Goal: Find specific page/section: Find specific page/section

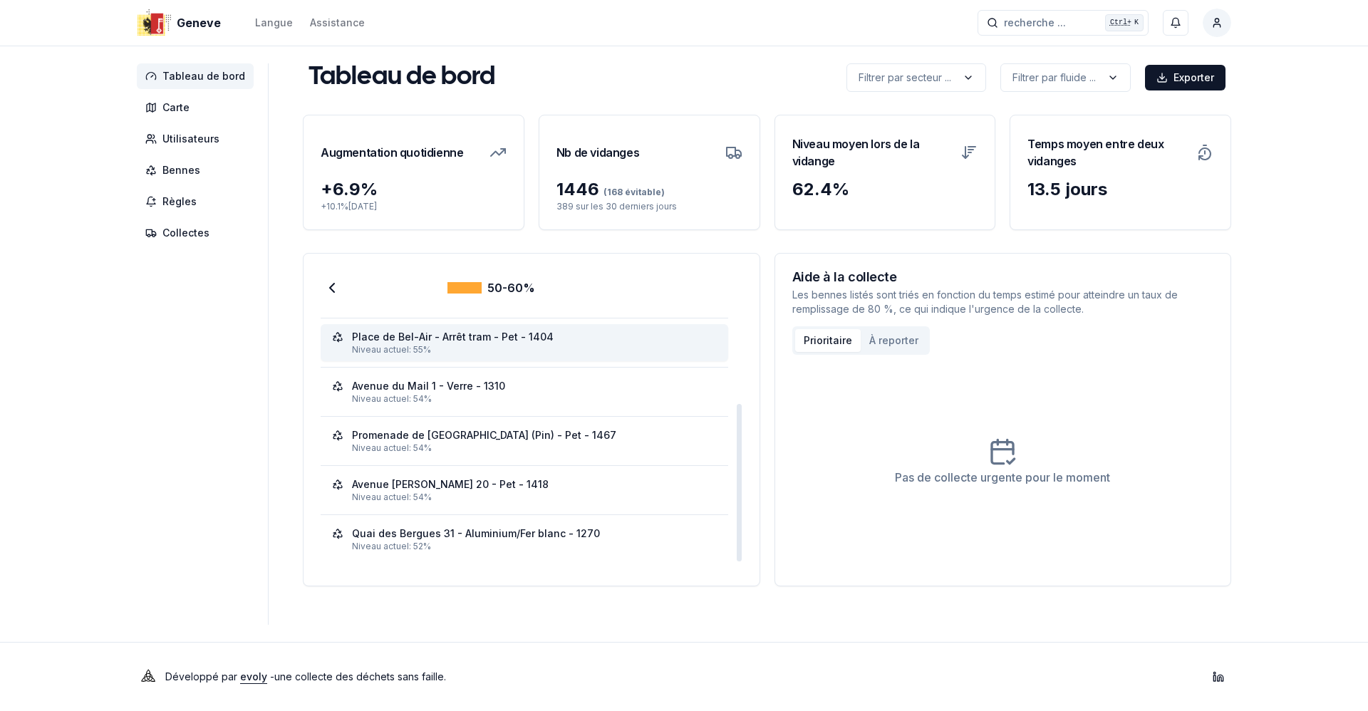
scroll to position [144, 0]
click at [330, 290] on polyline at bounding box center [332, 288] width 4 height 9
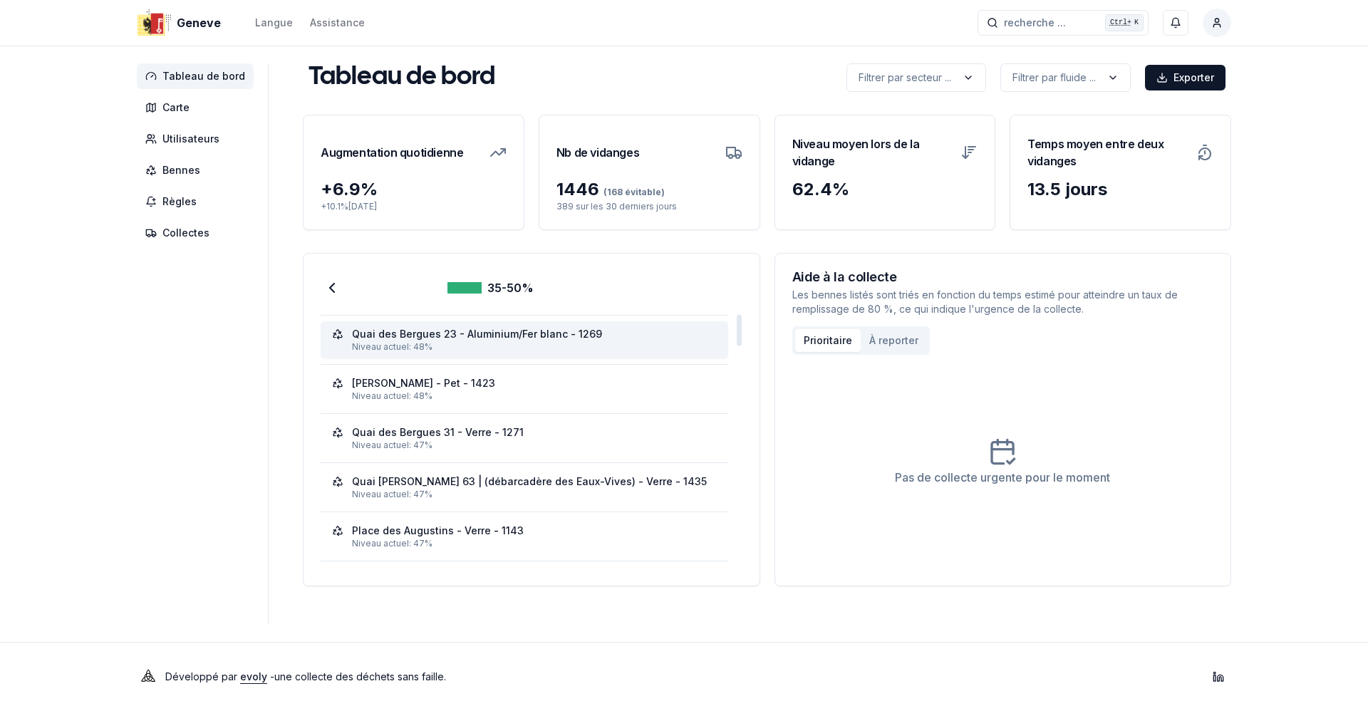
scroll to position [0, 0]
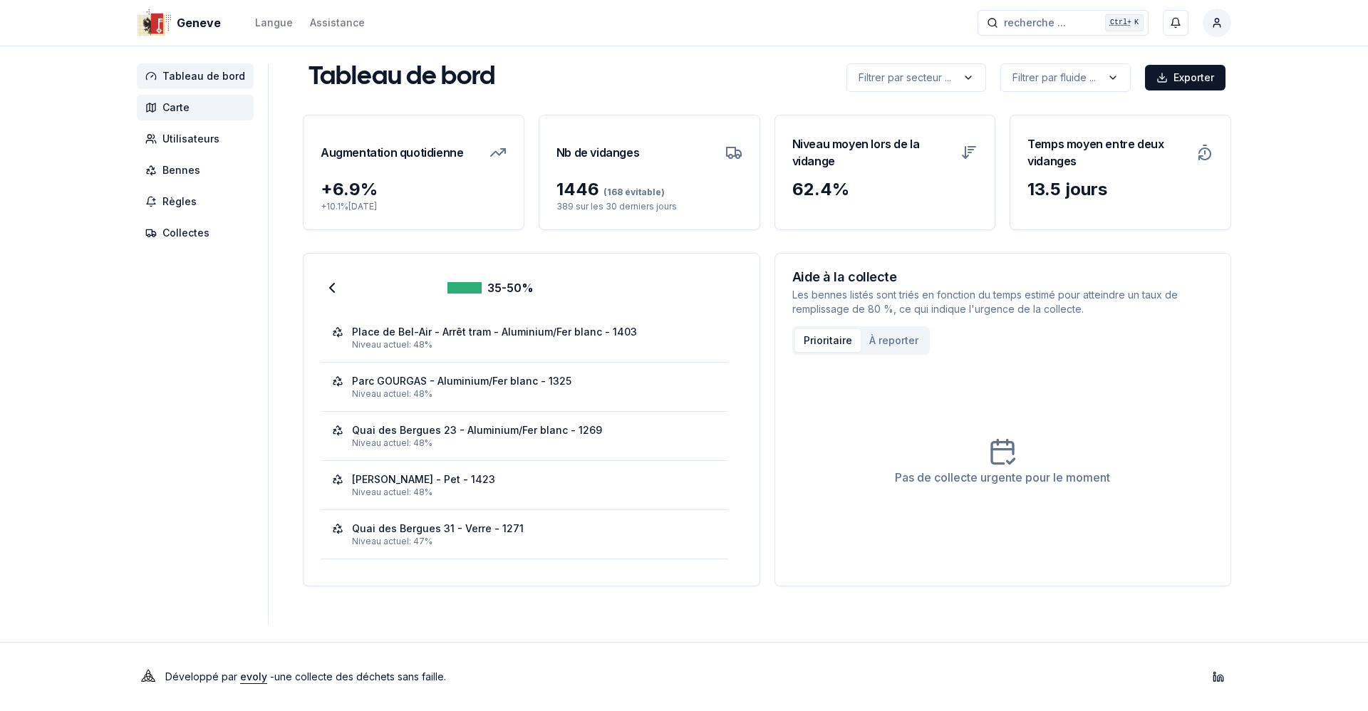
click at [196, 106] on span "Carte" at bounding box center [195, 108] width 117 height 26
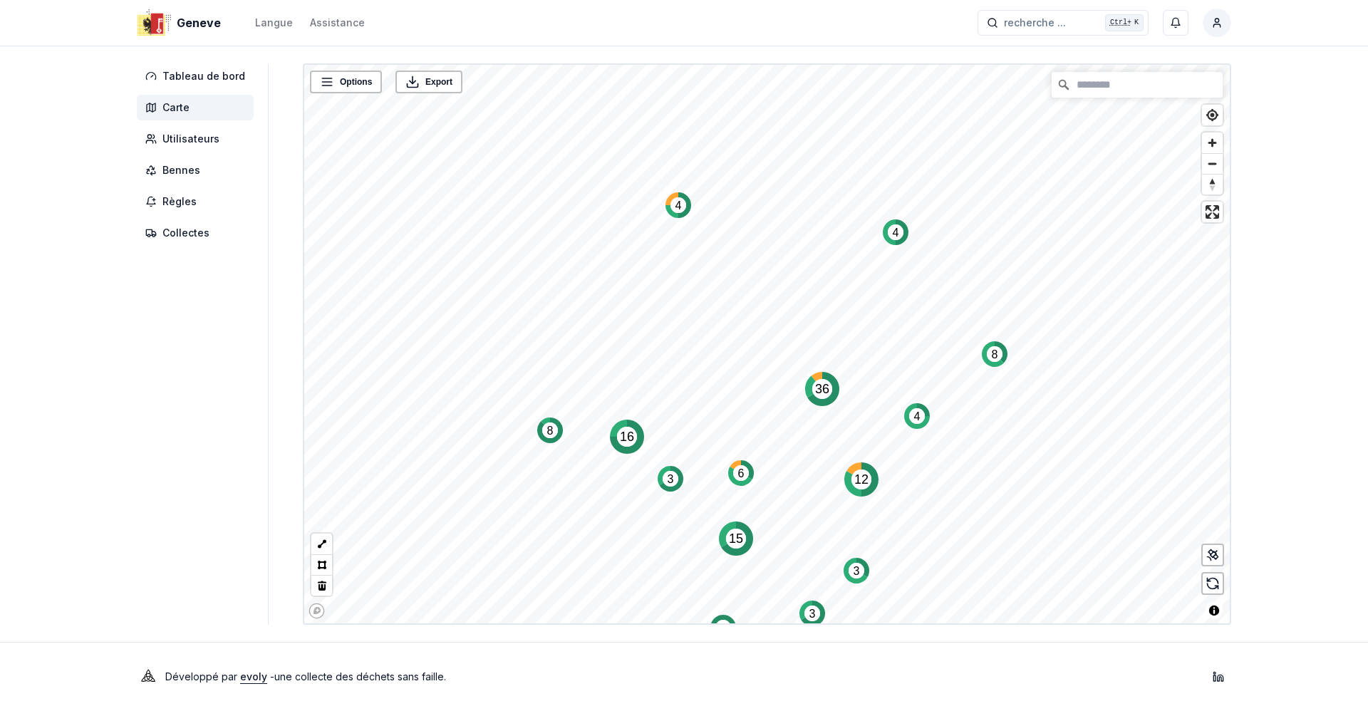
click at [852, 471] on circle "Map marker" at bounding box center [862, 480] width 20 height 20
